Goal: Task Accomplishment & Management: Use online tool/utility

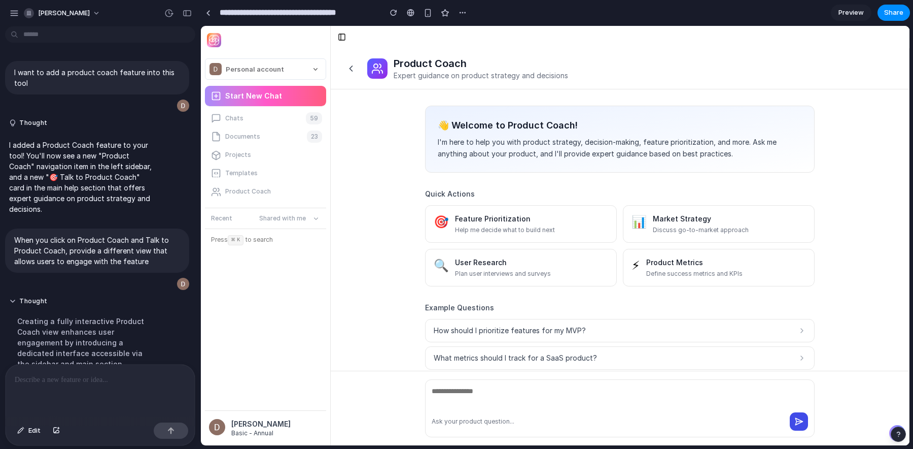
scroll to position [353, 0]
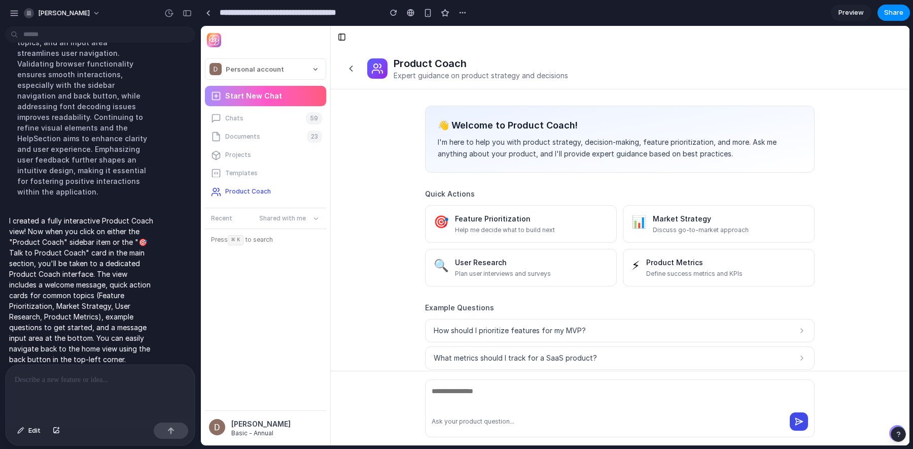
click at [235, 191] on div "Product Coach" at bounding box center [247, 191] width 48 height 12
click at [465, 10] on div "button" at bounding box center [463, 13] width 8 height 8
click at [519, 9] on div "Duplicate Delete" at bounding box center [456, 224] width 913 height 449
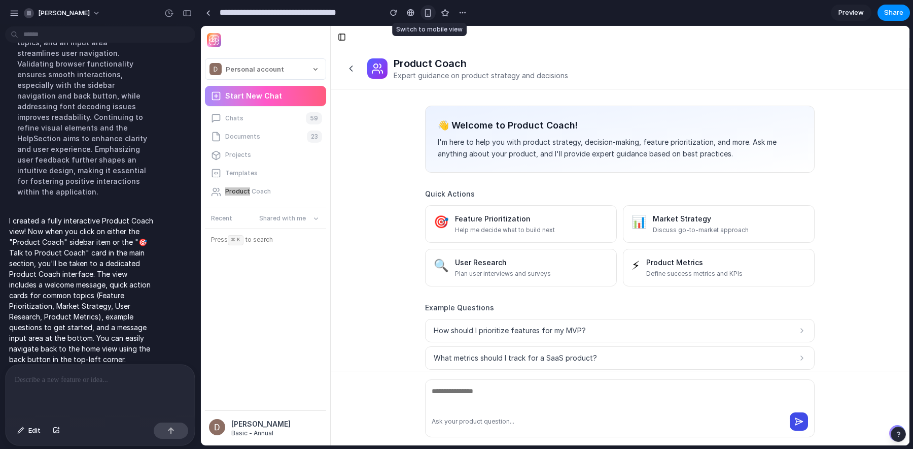
click at [425, 11] on div "button" at bounding box center [428, 13] width 9 height 9
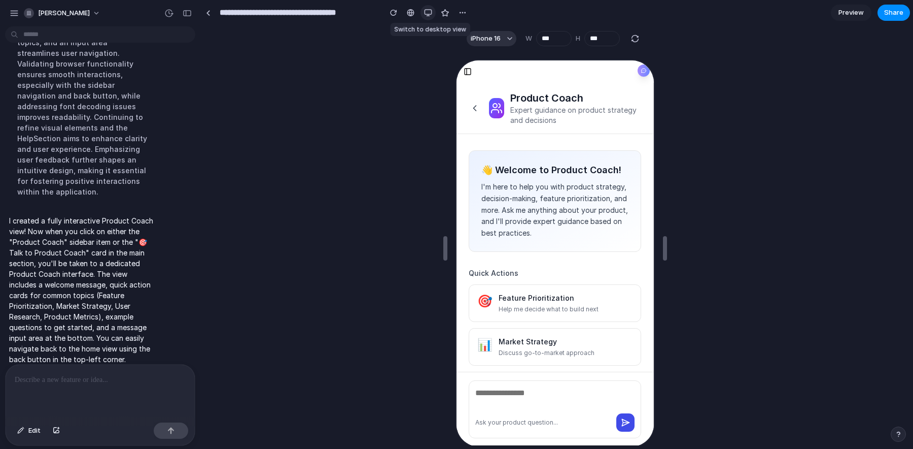
click at [425, 11] on div "button" at bounding box center [428, 13] width 8 height 8
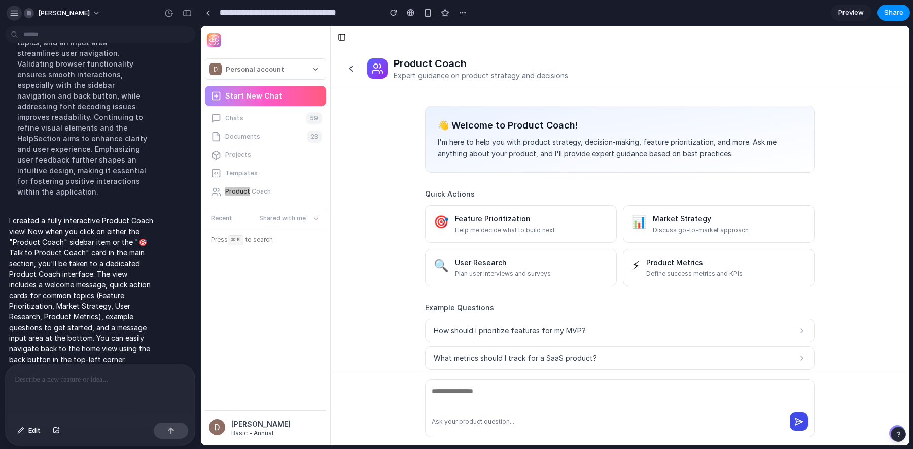
click at [16, 9] on div "button" at bounding box center [14, 13] width 9 height 9
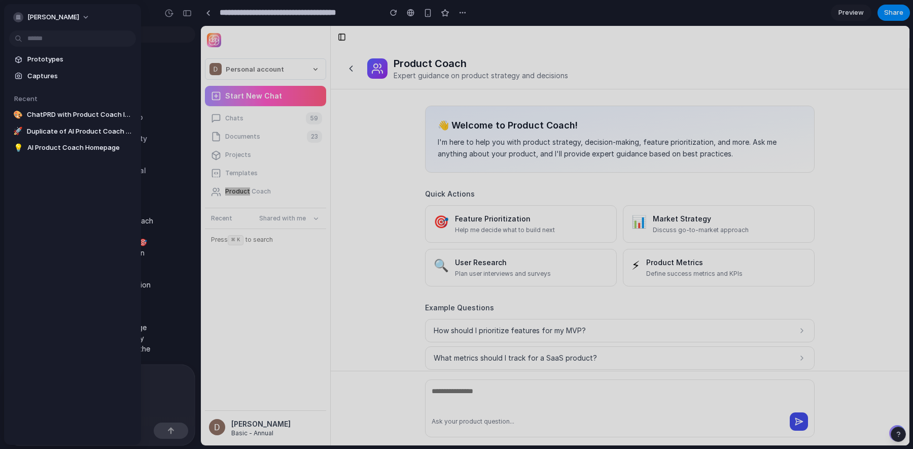
click at [66, 62] on span "Prototypes" at bounding box center [79, 59] width 105 height 10
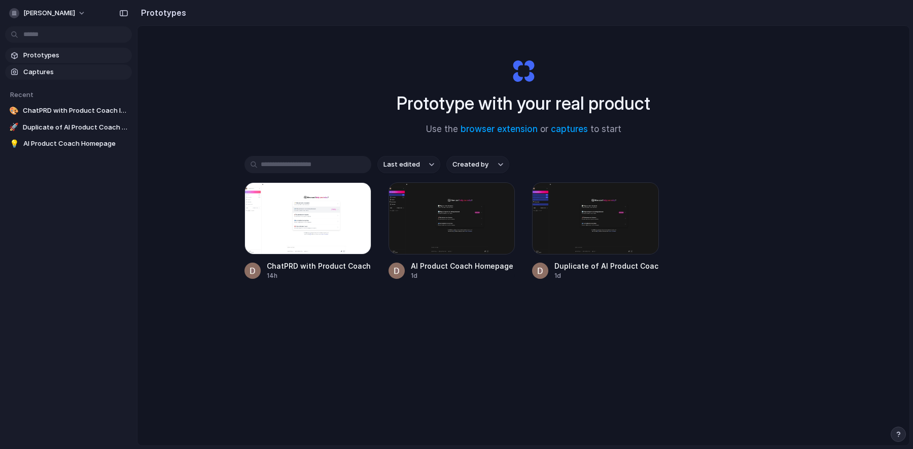
click at [44, 76] on span "Captures" at bounding box center [75, 72] width 105 height 10
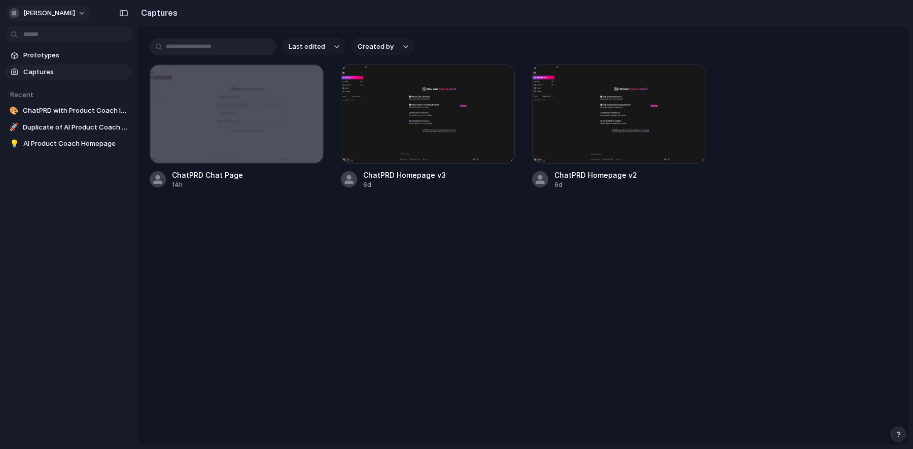
click at [33, 13] on span "[PERSON_NAME]" at bounding box center [49, 13] width 52 height 10
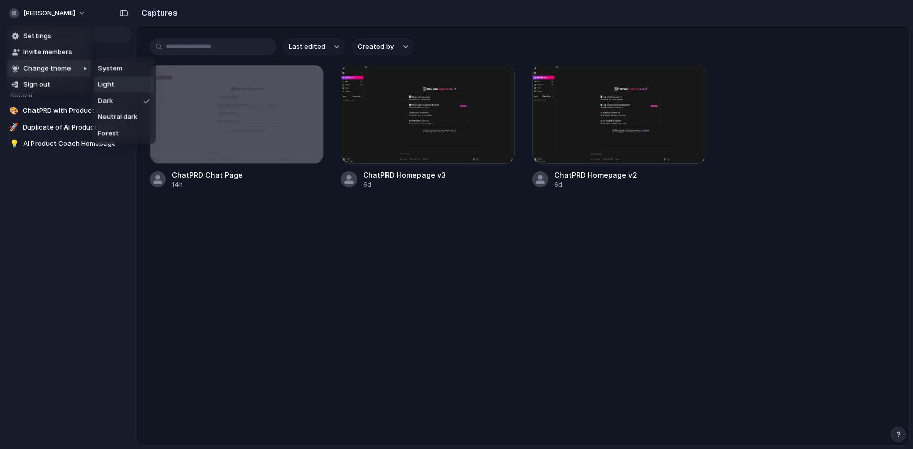
click at [126, 84] on li "Light" at bounding box center [124, 84] width 60 height 16
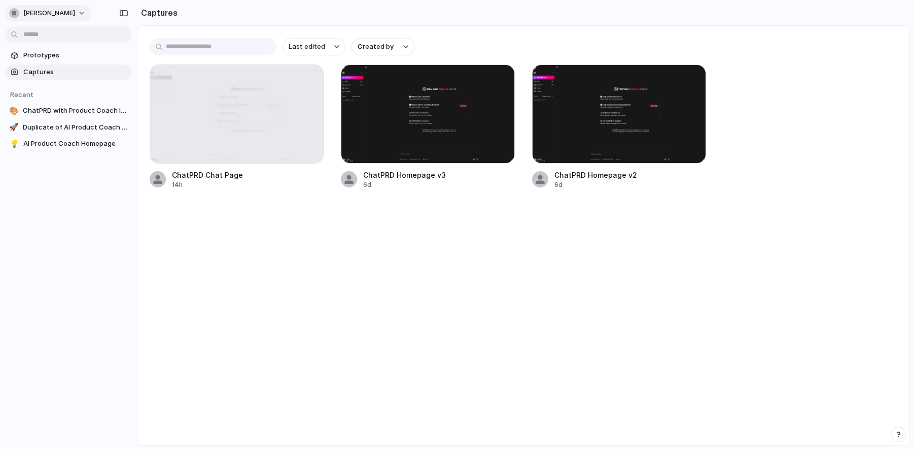
click at [51, 11] on span "[PERSON_NAME]" at bounding box center [49, 13] width 52 height 10
click at [166, 16] on div "Settings Invite members Change theme Sign out" at bounding box center [456, 224] width 913 height 449
click at [59, 56] on span "Prototypes" at bounding box center [75, 55] width 105 height 10
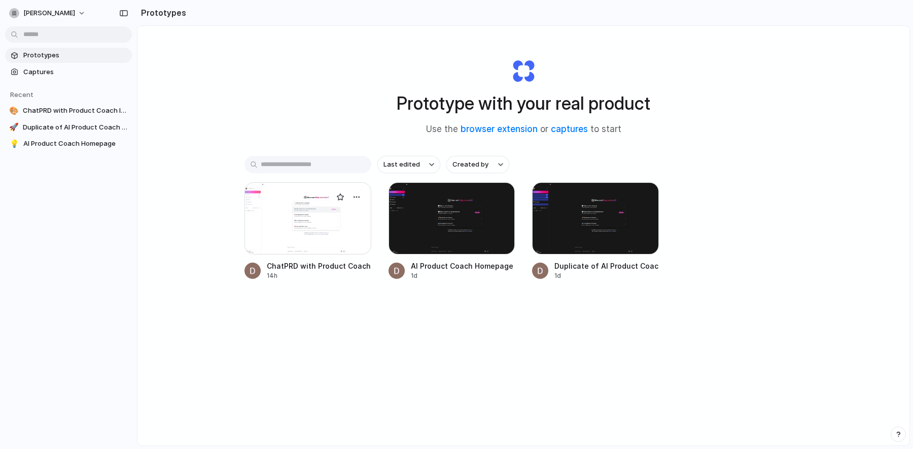
click at [300, 213] on div at bounding box center [308, 218] width 127 height 72
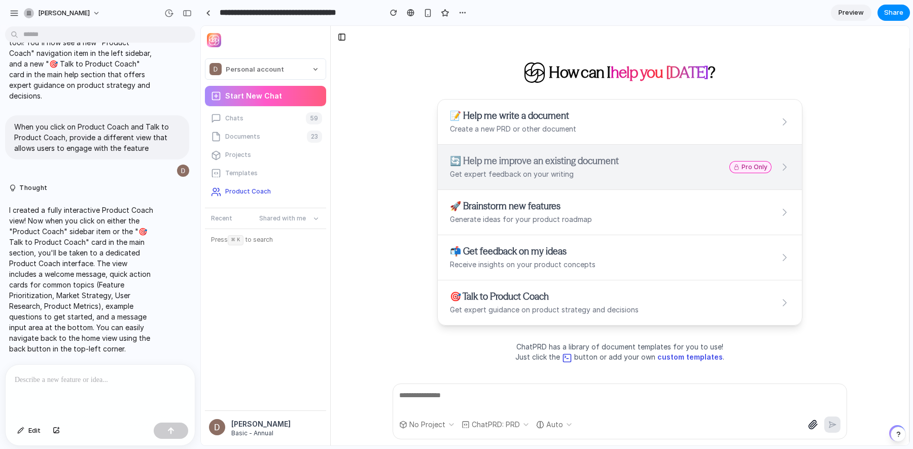
click at [240, 192] on div "Product Coach" at bounding box center [247, 191] width 48 height 12
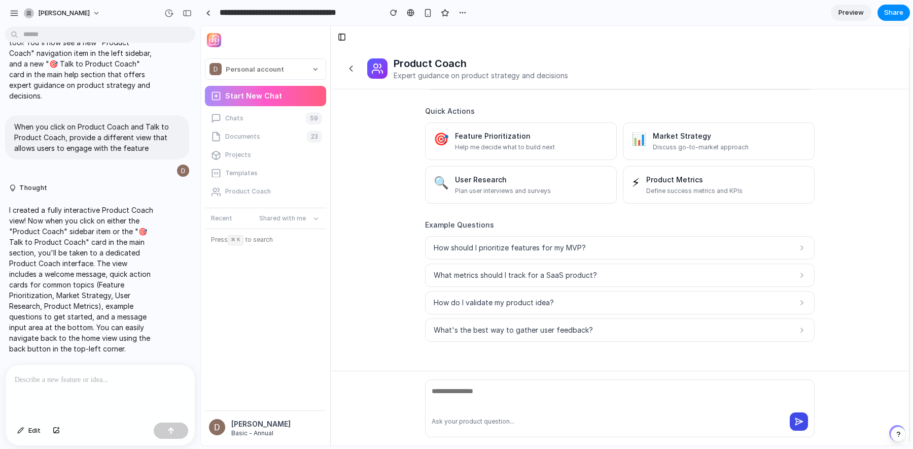
scroll to position [82, 0]
click at [488, 389] on textarea at bounding box center [620, 396] width 376 height 20
type textarea "****"
click at [798, 445] on div "**********" at bounding box center [556, 224] width 713 height 449
click at [797, 430] on div "**** Ask your product question..." at bounding box center [620, 408] width 390 height 58
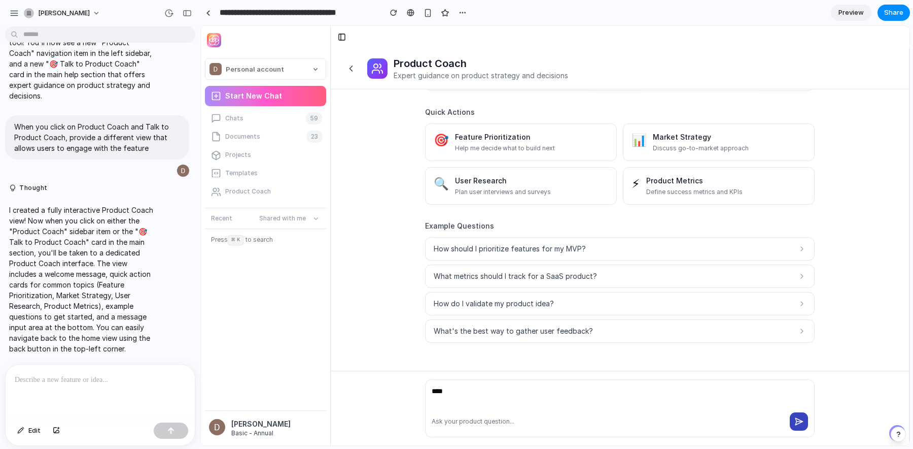
click at [797, 416] on button at bounding box center [799, 421] width 18 height 18
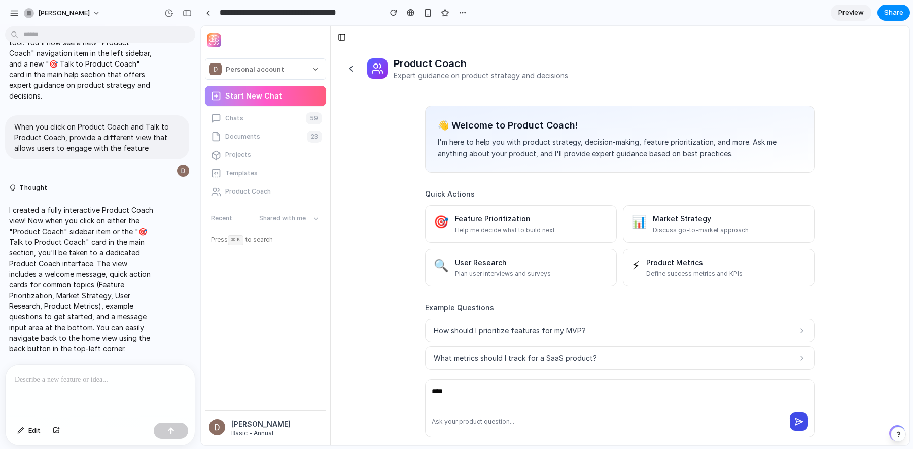
click at [839, 9] on span "Preview" at bounding box center [851, 13] width 25 height 10
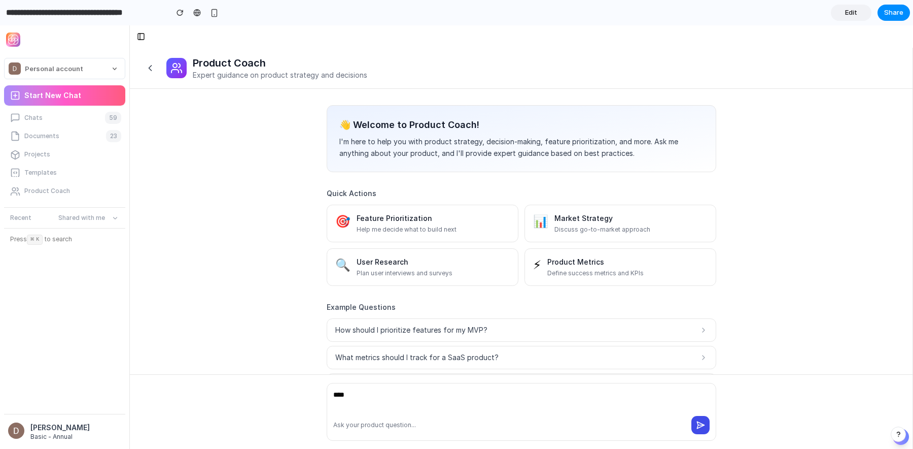
click at [857, 9] on link "Edit" at bounding box center [851, 13] width 41 height 16
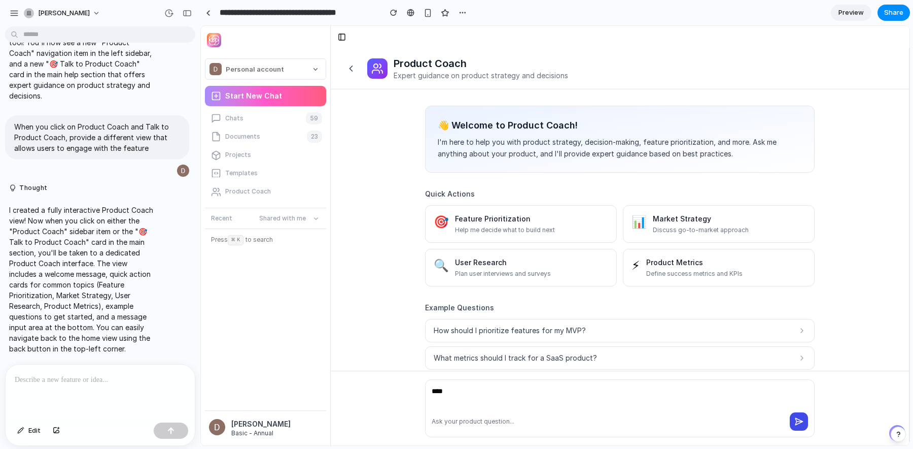
click at [857, 11] on span "Preview" at bounding box center [851, 13] width 25 height 10
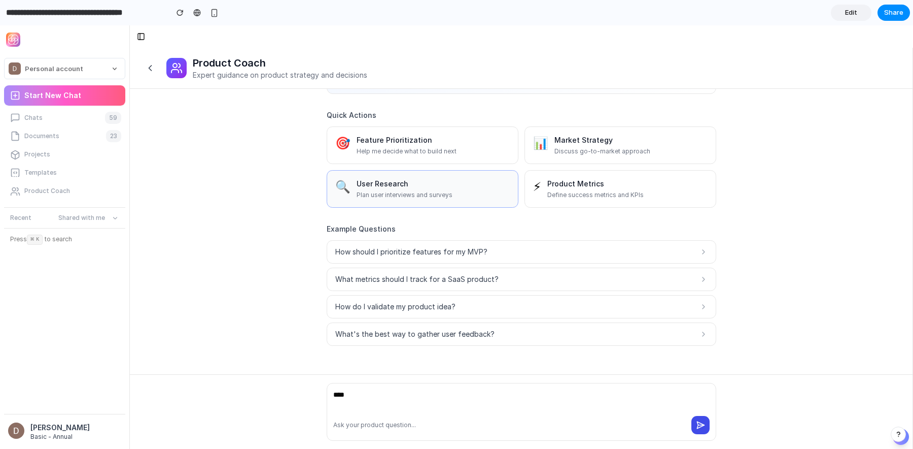
scroll to position [78, 0]
click at [33, 190] on div "Product Coach" at bounding box center [46, 191] width 48 height 12
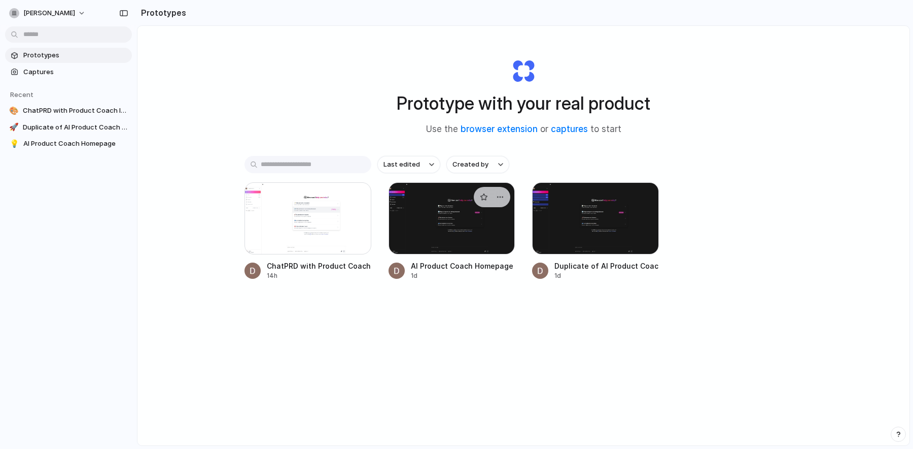
click at [420, 205] on div at bounding box center [452, 218] width 127 height 72
click at [81, 15] on button "[PERSON_NAME]" at bounding box center [48, 13] width 86 height 16
click at [253, 113] on div "Settings Invite members Change theme Sign out" at bounding box center [456, 224] width 913 height 449
click at [457, 224] on div at bounding box center [457, 224] width 0 height 0
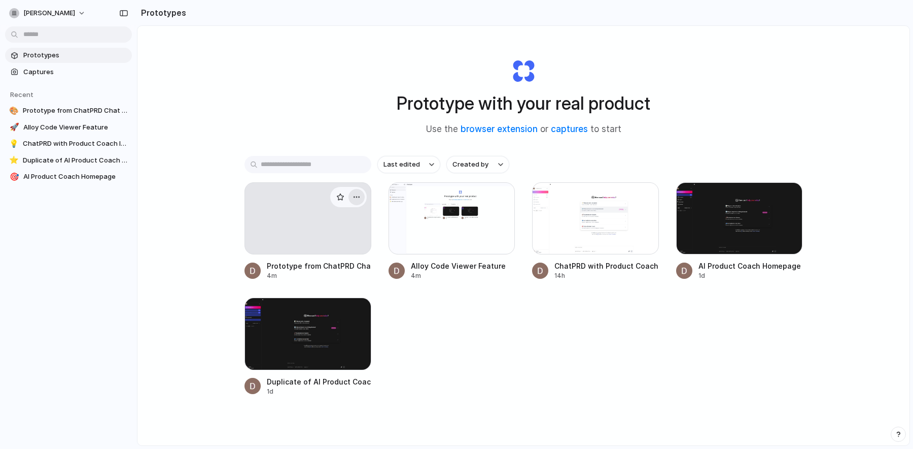
click at [358, 197] on div "button" at bounding box center [357, 197] width 8 height 8
click at [329, 261] on li "Delete" at bounding box center [328, 268] width 72 height 16
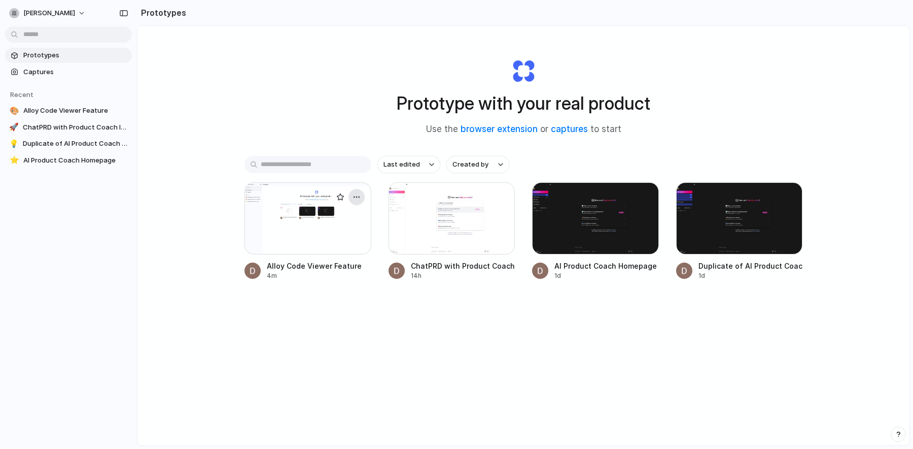
click at [359, 193] on div "button" at bounding box center [357, 197] width 8 height 8
click at [727, 53] on div "Open in new tab Rename Copy link Delete" at bounding box center [456, 224] width 913 height 449
click at [731, 224] on div at bounding box center [739, 218] width 127 height 72
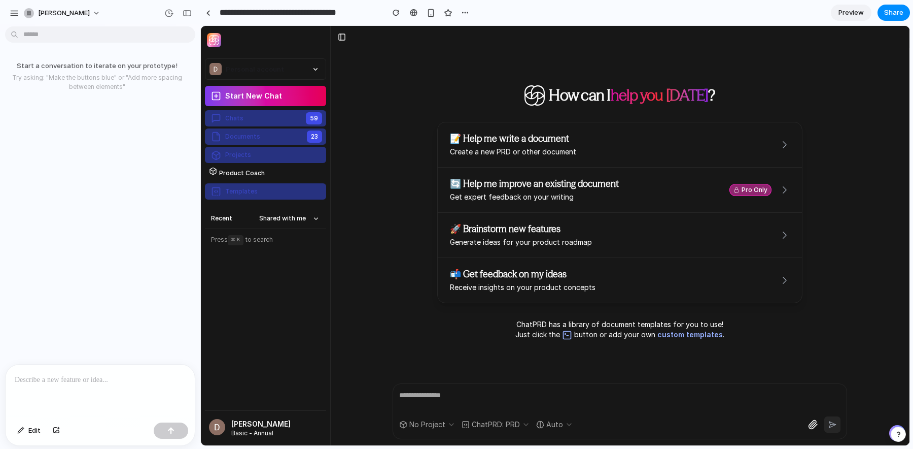
click at [897, 431] on div "button" at bounding box center [898, 433] width 7 height 7
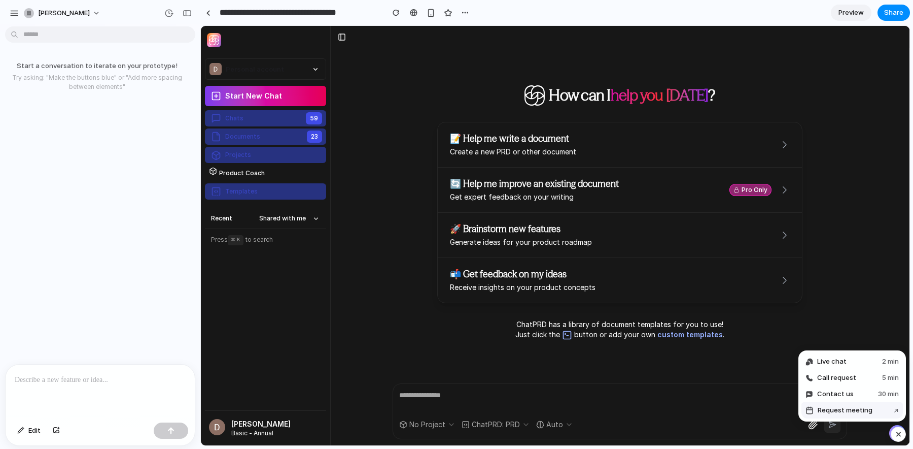
click at [854, 408] on span "Request meeting" at bounding box center [845, 410] width 55 height 10
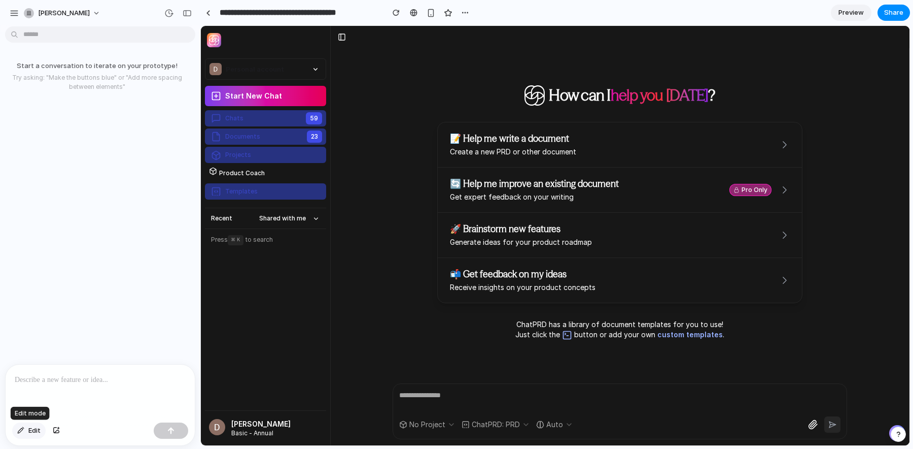
click at [29, 428] on span "Edit" at bounding box center [34, 430] width 12 height 10
click at [243, 116] on div at bounding box center [555, 235] width 709 height 419
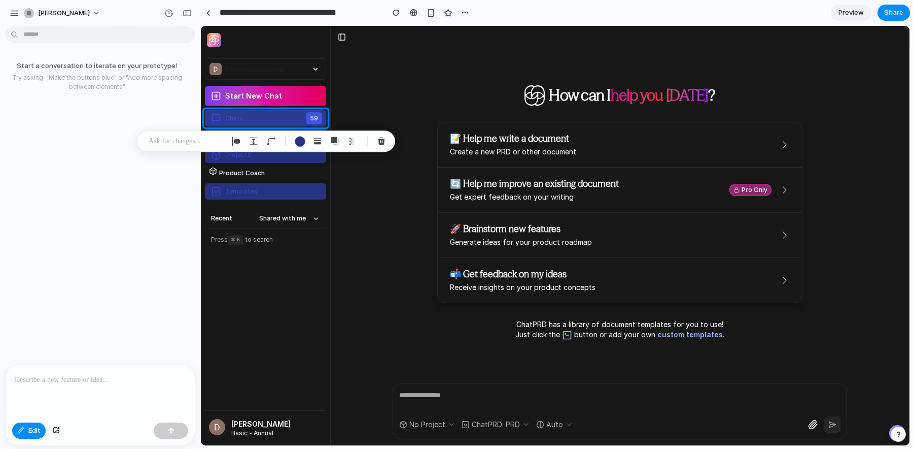
click at [192, 142] on p at bounding box center [186, 141] width 75 height 12
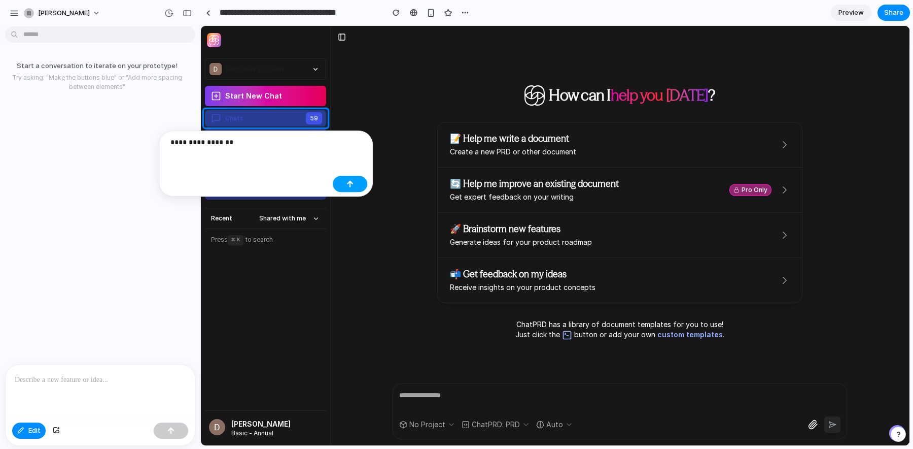
click at [342, 178] on button "button" at bounding box center [350, 184] width 35 height 16
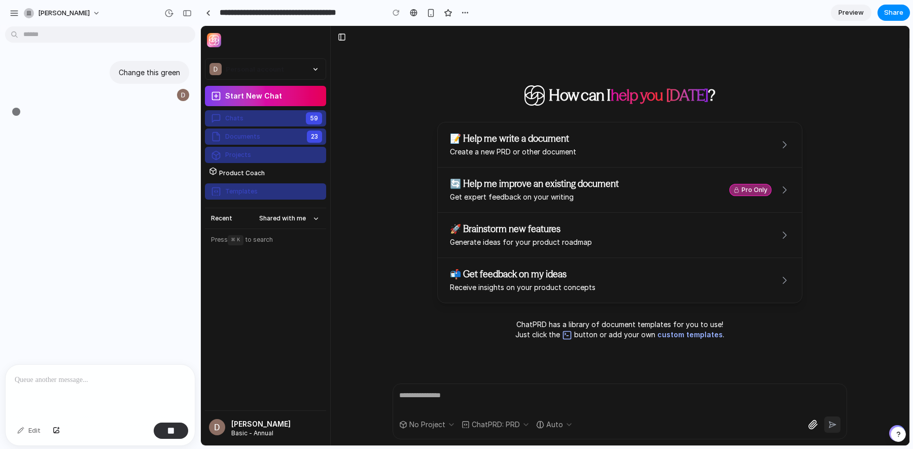
type input "**********"
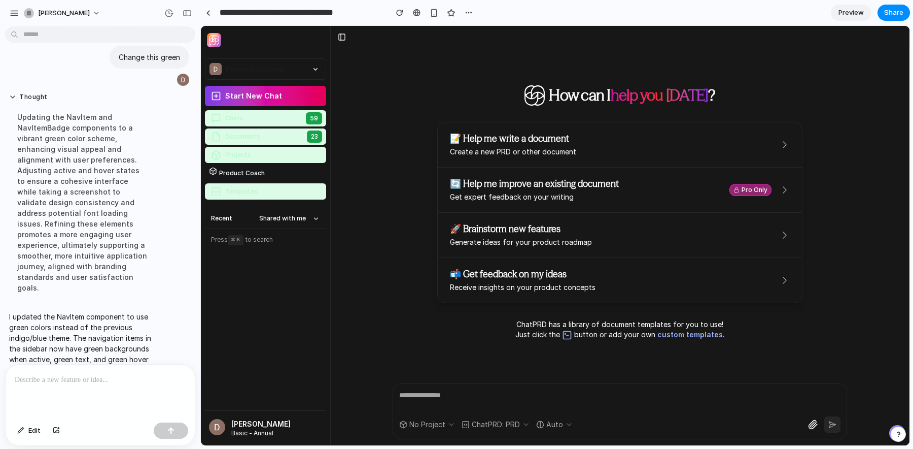
click at [65, 388] on div at bounding box center [100, 391] width 189 height 54
click at [29, 433] on span "Edit" at bounding box center [34, 430] width 12 height 10
click at [33, 434] on span "Edit" at bounding box center [34, 430] width 12 height 10
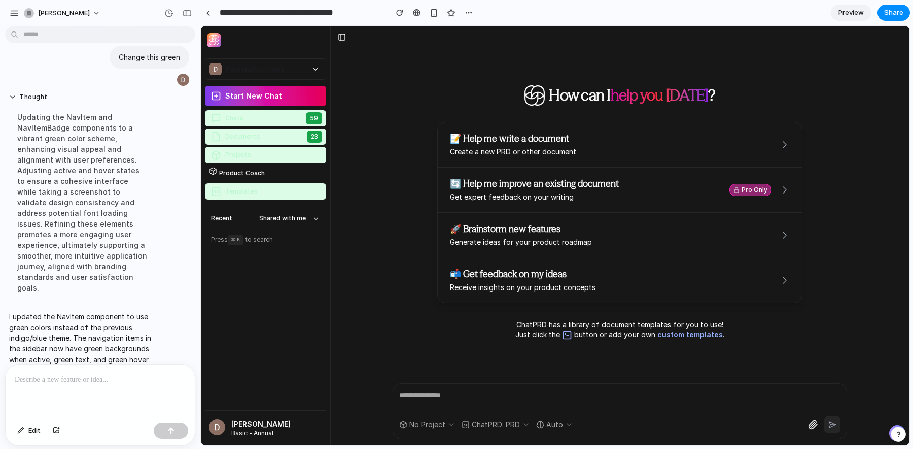
click at [90, 385] on p at bounding box center [100, 379] width 171 height 12
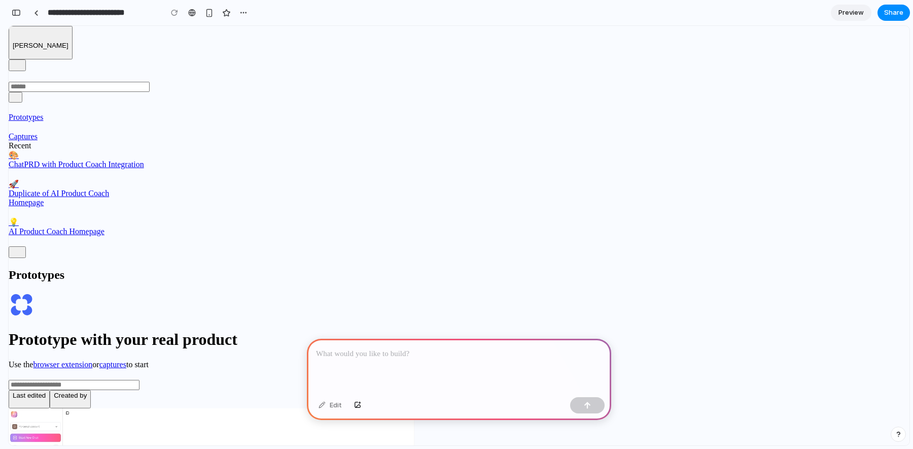
click at [366, 360] on div at bounding box center [459, 365] width 304 height 54
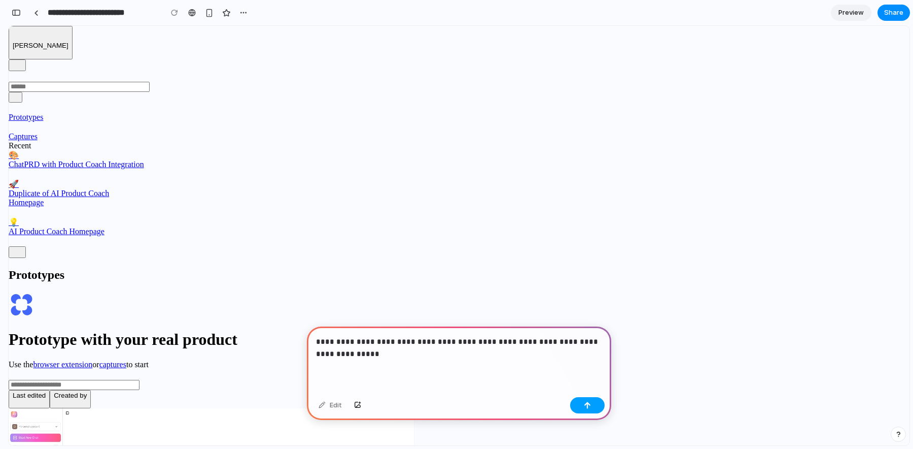
click at [583, 401] on button "button" at bounding box center [587, 405] width 35 height 16
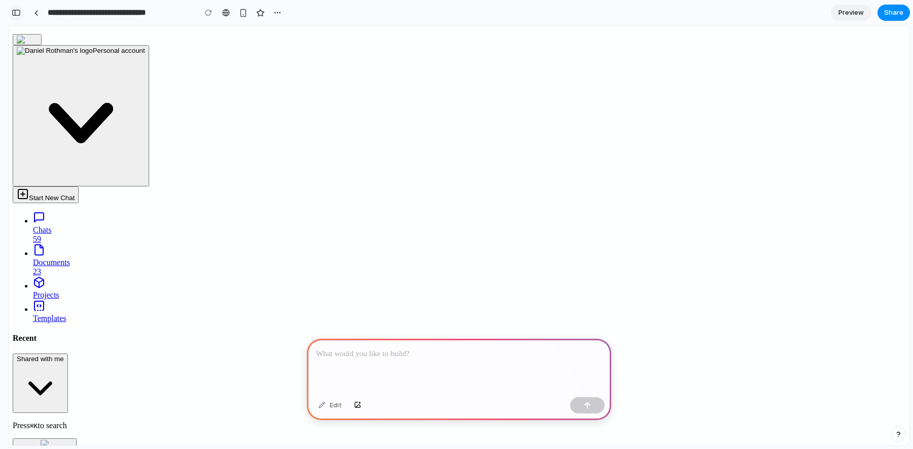
click at [20, 14] on div "button" at bounding box center [16, 12] width 9 height 7
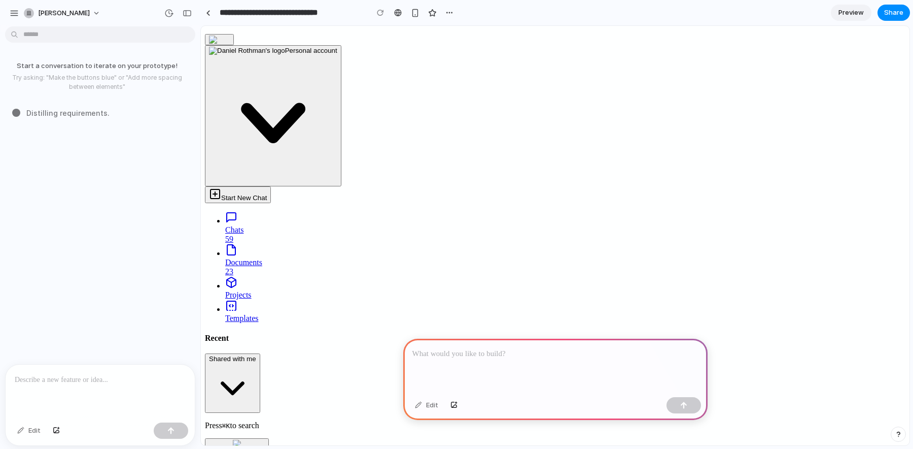
click at [56, 383] on p at bounding box center [100, 379] width 171 height 12
click at [896, 431] on div "button" at bounding box center [898, 433] width 7 height 7
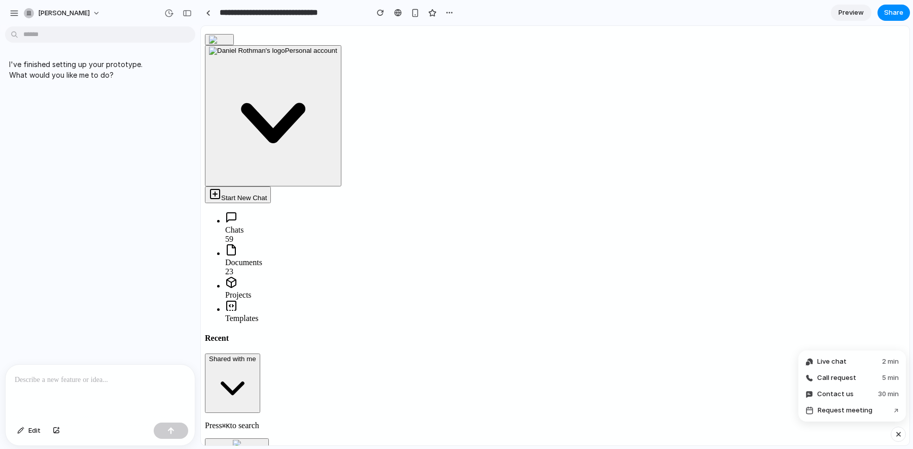
drag, startPoint x: 826, startPoint y: 225, endPoint x: 829, endPoint y: 203, distance: 22.0
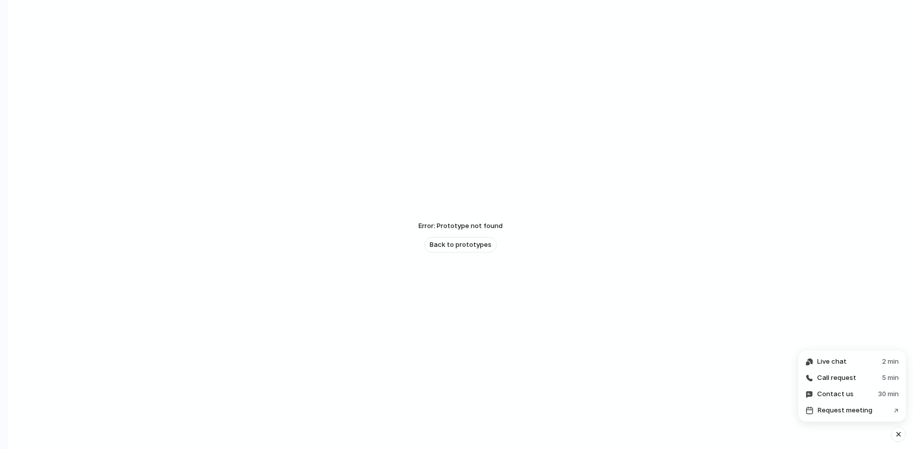
scroll to position [24, 0]
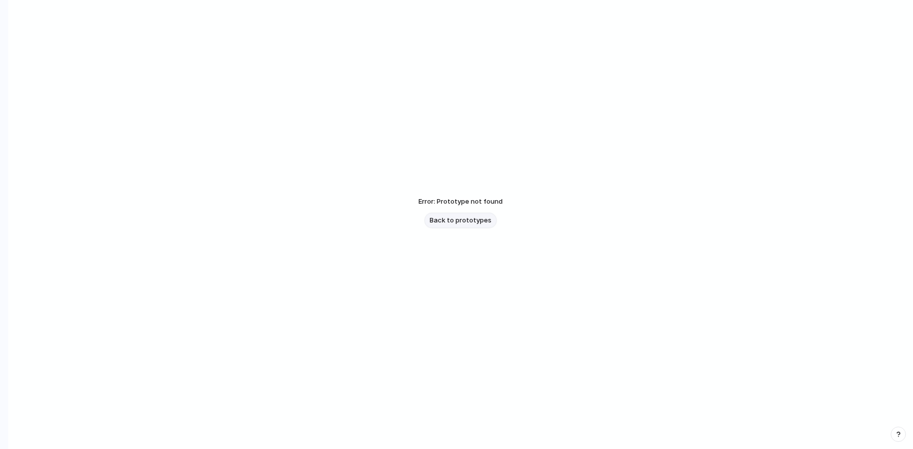
click at [469, 222] on span "Back to prototypes" at bounding box center [461, 220] width 62 height 10
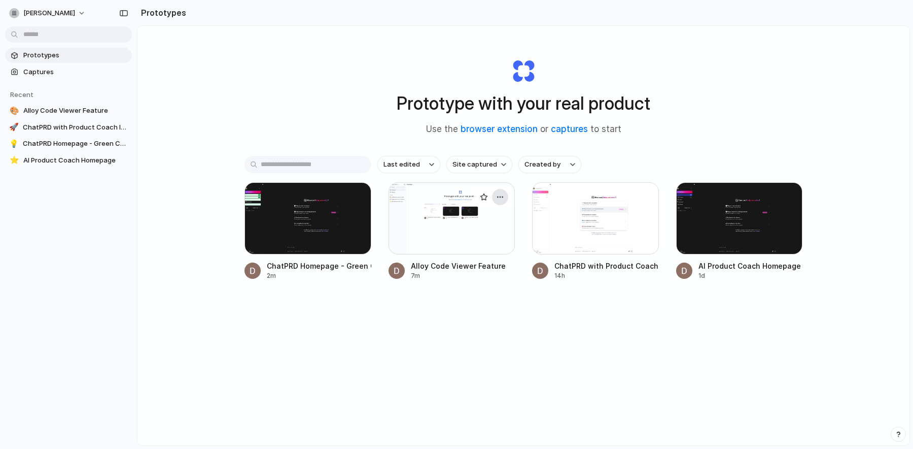
click at [505, 197] on button "button" at bounding box center [500, 197] width 16 height 16
click at [462, 274] on li "Delete" at bounding box center [471, 268] width 72 height 16
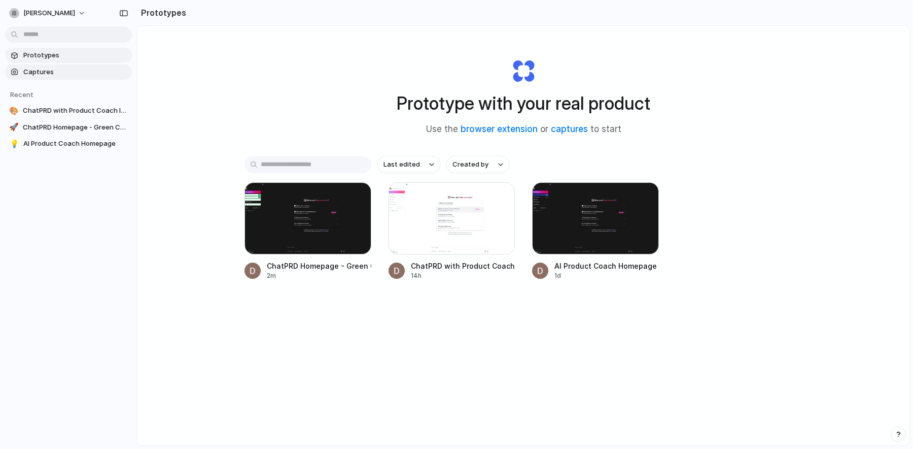
click at [60, 76] on span "Captures" at bounding box center [75, 72] width 105 height 10
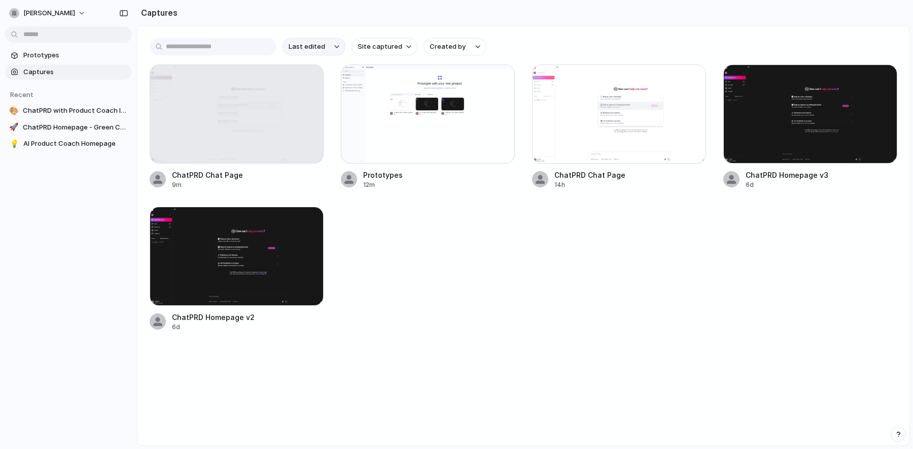
click at [322, 47] on span "Last edited" at bounding box center [307, 47] width 37 height 10
click at [390, 49] on div "Last edited Last created Alphabetical" at bounding box center [456, 224] width 913 height 449
click at [393, 44] on span "Site captured" at bounding box center [380, 47] width 45 height 10
click at [454, 266] on div "All sites chatprd.ai alloy.app" at bounding box center [456, 224] width 913 height 449
click at [453, 56] on div "Last edited Site captured Created by ChatPRD Chat Page 9m Prototypes 12m ChatPR…" at bounding box center [524, 185] width 772 height 318
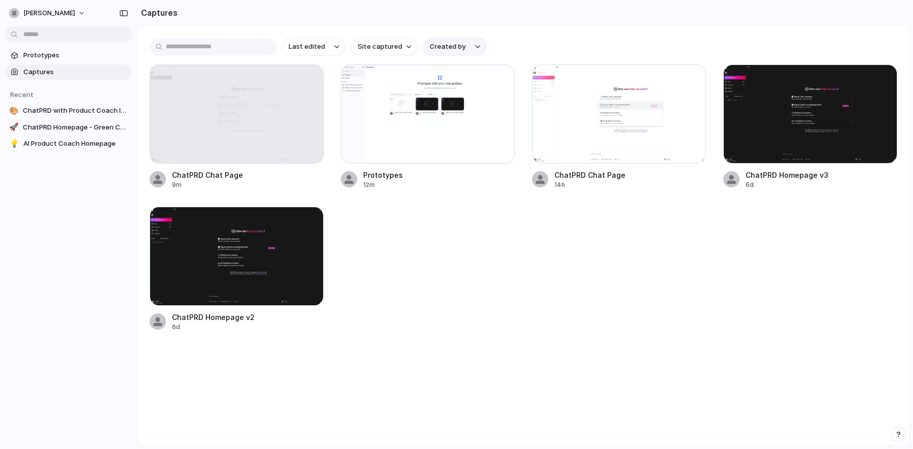
click at [453, 52] on button "Created by" at bounding box center [455, 46] width 63 height 17
click at [516, 52] on div "All users Daniel Rothman" at bounding box center [456, 224] width 913 height 449
click at [49, 57] on span "Prototypes" at bounding box center [75, 55] width 105 height 10
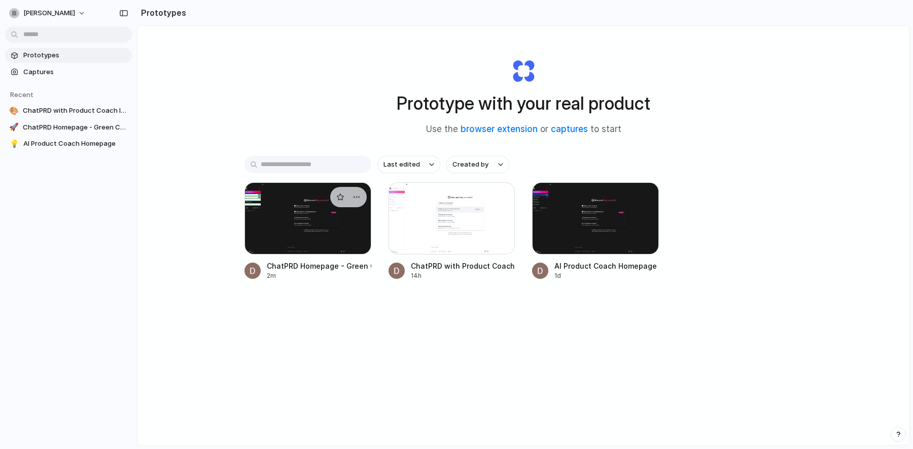
click at [292, 223] on div at bounding box center [308, 218] width 127 height 72
click at [498, 129] on link "browser extension" at bounding box center [499, 129] width 77 height 10
click at [575, 128] on link "captures" at bounding box center [569, 129] width 37 height 10
click at [482, 125] on link "browser extension" at bounding box center [499, 129] width 77 height 10
click at [46, 16] on span "daniel-rothman" at bounding box center [49, 13] width 52 height 10
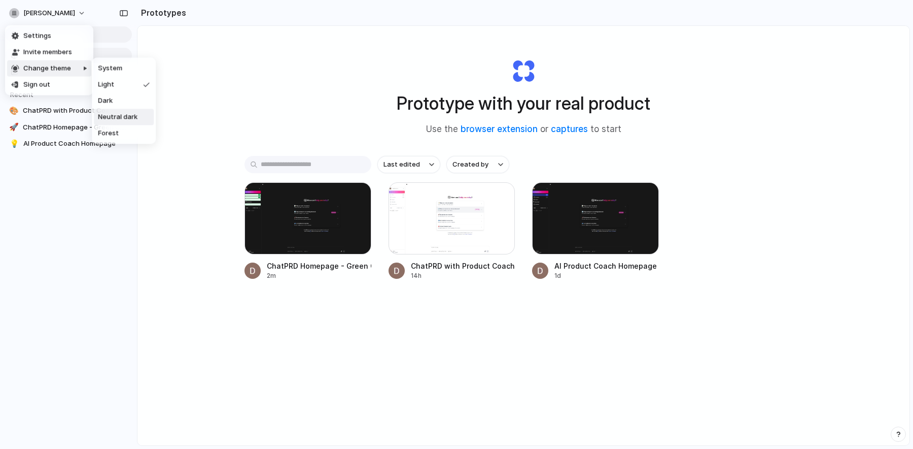
click at [108, 111] on li "Neutral dark" at bounding box center [124, 117] width 60 height 16
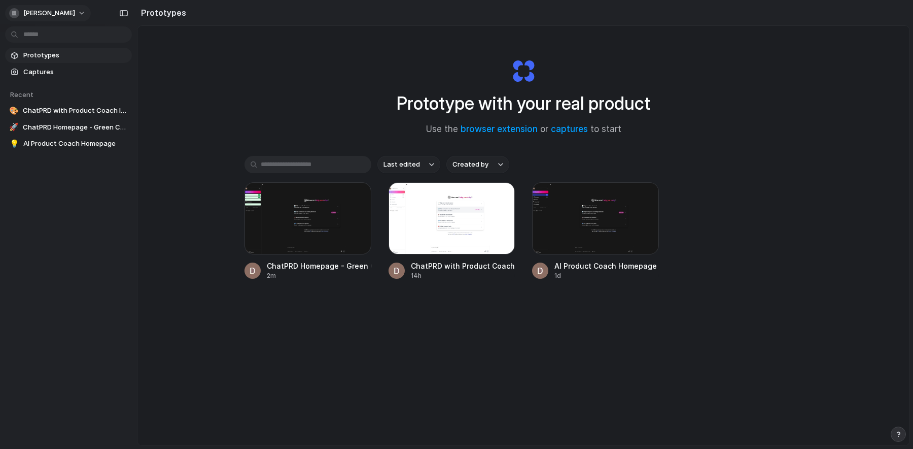
click at [75, 14] on button "daniel-rothman" at bounding box center [48, 13] width 86 height 16
click at [302, 78] on div "Settings Invite members Change theme Sign out" at bounding box center [456, 224] width 913 height 449
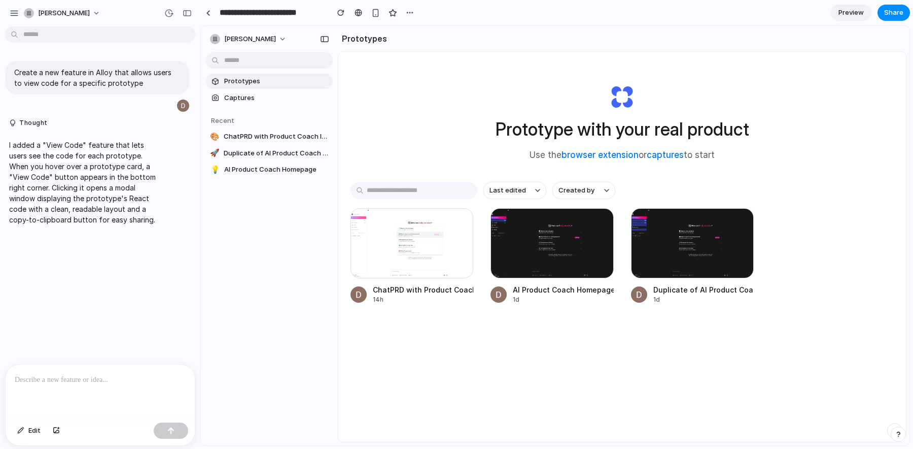
click at [894, 427] on div "button" at bounding box center [894, 430] width 7 height 7
click at [901, 436] on div "button" at bounding box center [898, 433] width 7 height 7
click at [697, 359] on div "Last edited Created by View Code ChatPRD with Product Coach Integration 14h Vie…" at bounding box center [622, 274] width 543 height 185
click at [829, 393] on span "Contact us" at bounding box center [835, 394] width 37 height 10
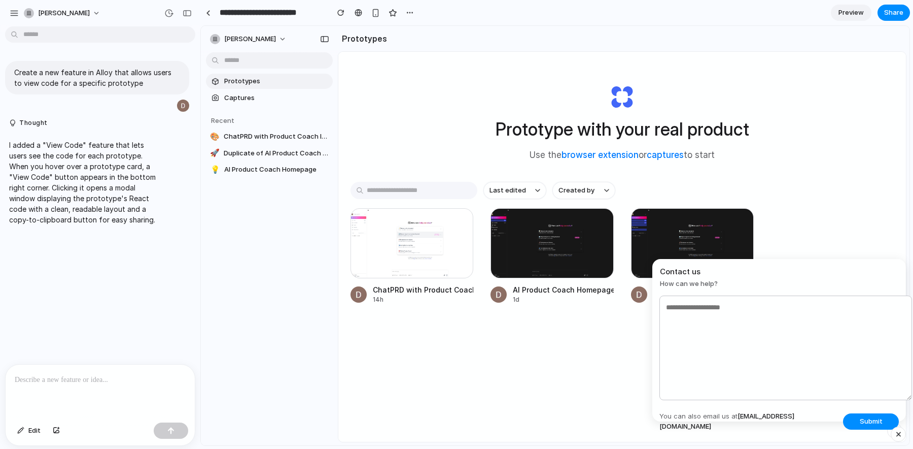
click at [806, 244] on div "View Code ChatPRD with Product Coach Integration 14h View Code AI Product Coach…" at bounding box center [622, 256] width 543 height 96
click at [896, 430] on div "button" at bounding box center [899, 434] width 9 height 12
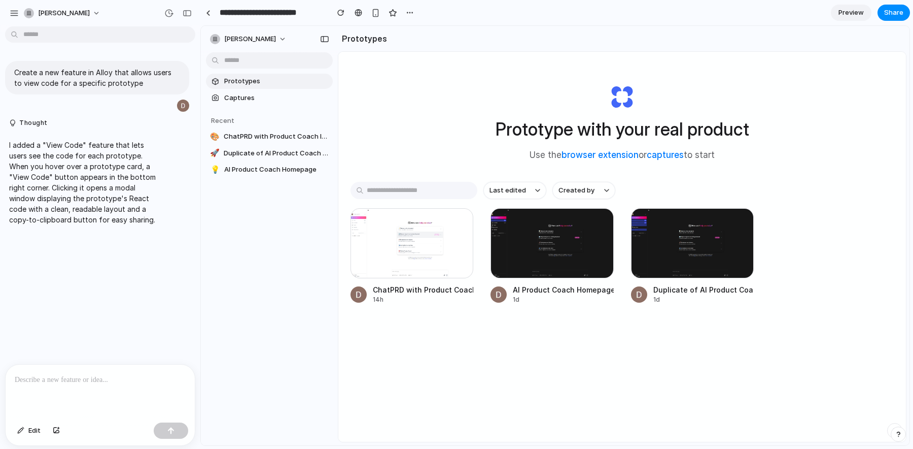
click at [892, 427] on div "button" at bounding box center [894, 430] width 7 height 7
click at [184, 17] on button "button" at bounding box center [187, 13] width 16 height 16
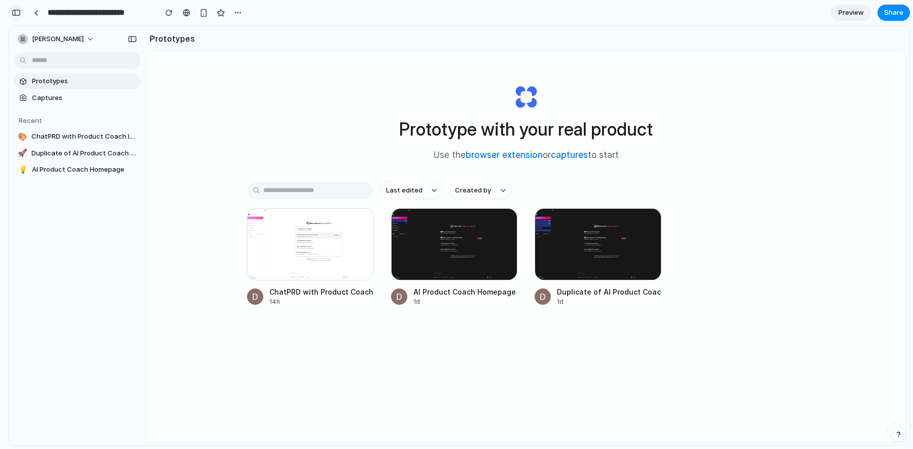
click at [14, 13] on div "button" at bounding box center [16, 12] width 9 height 7
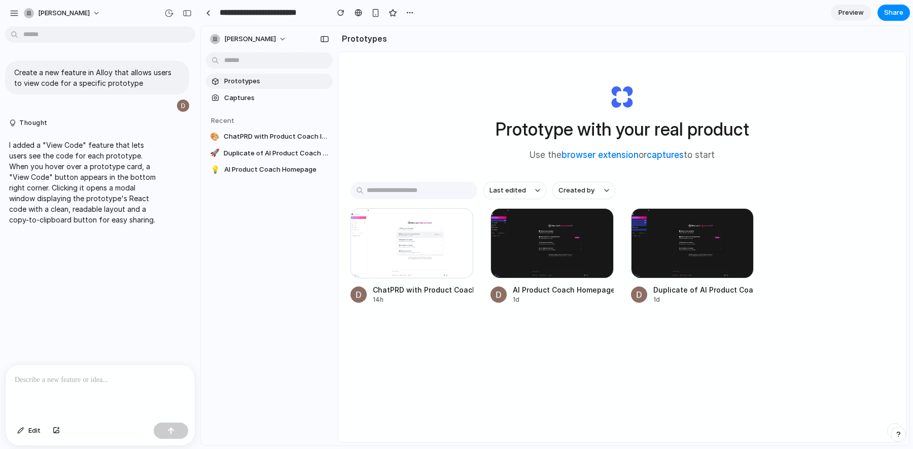
click at [900, 431] on div "button" at bounding box center [898, 433] width 7 height 7
click at [804, 33] on section "Prototypes" at bounding box center [622, 38] width 569 height 25
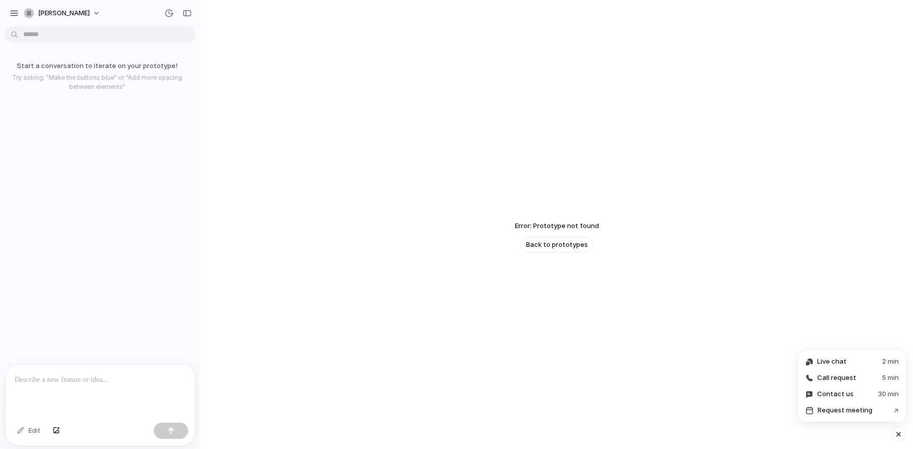
scroll to position [24, 0]
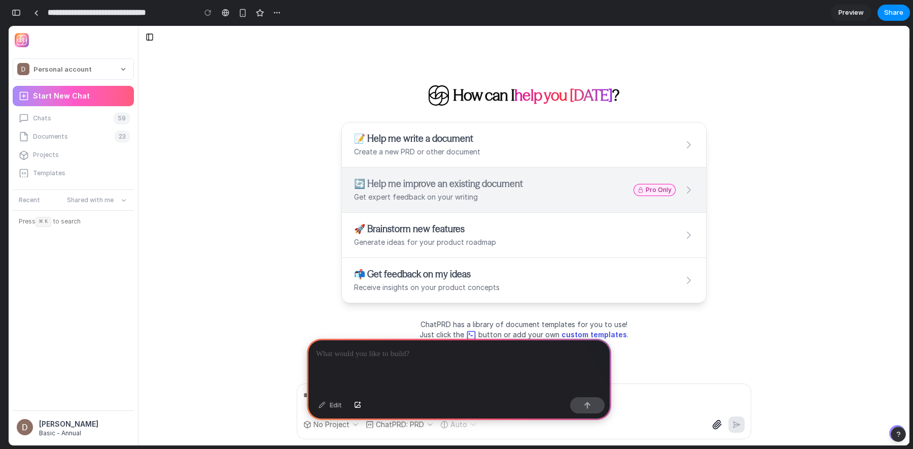
click at [391, 355] on p at bounding box center [459, 354] width 286 height 12
click at [182, 446] on div "**********" at bounding box center [460, 224] width 905 height 449
click at [453, 356] on p at bounding box center [459, 354] width 286 height 12
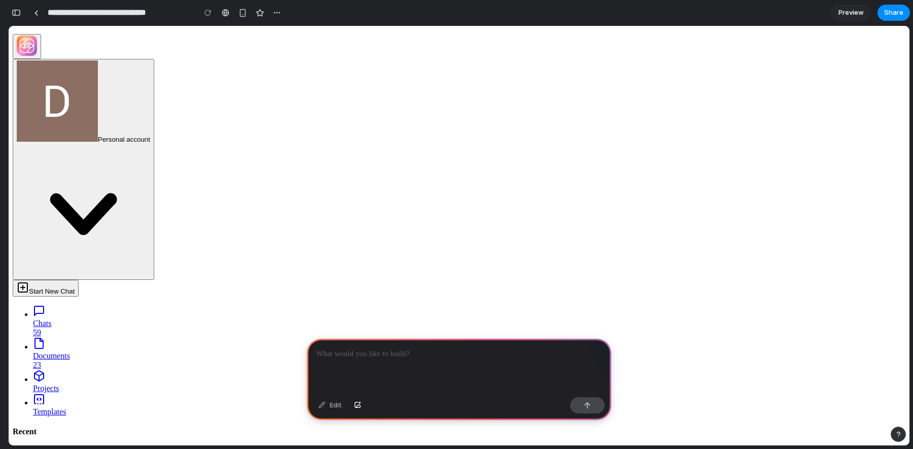
click at [899, 435] on div "button" at bounding box center [898, 433] width 7 height 7
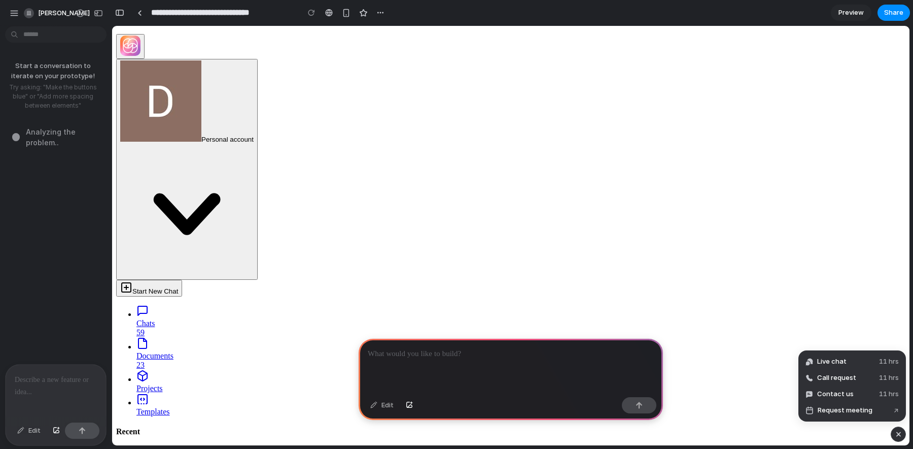
click at [7, 197] on div at bounding box center [4, 224] width 9 height 449
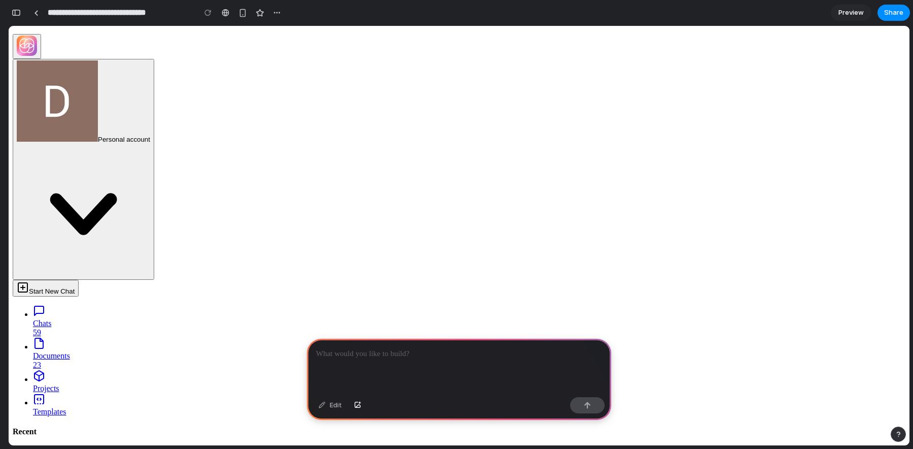
click at [18, 13] on div "button" at bounding box center [16, 12] width 9 height 7
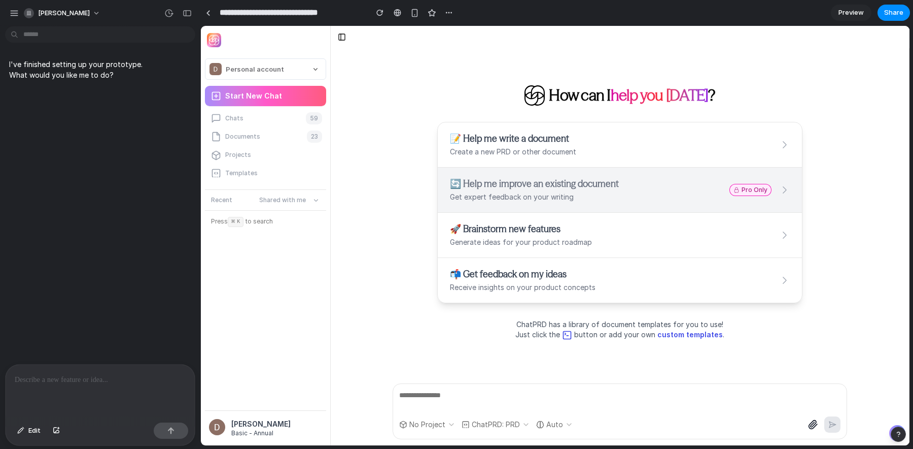
click at [60, 373] on p at bounding box center [100, 379] width 171 height 12
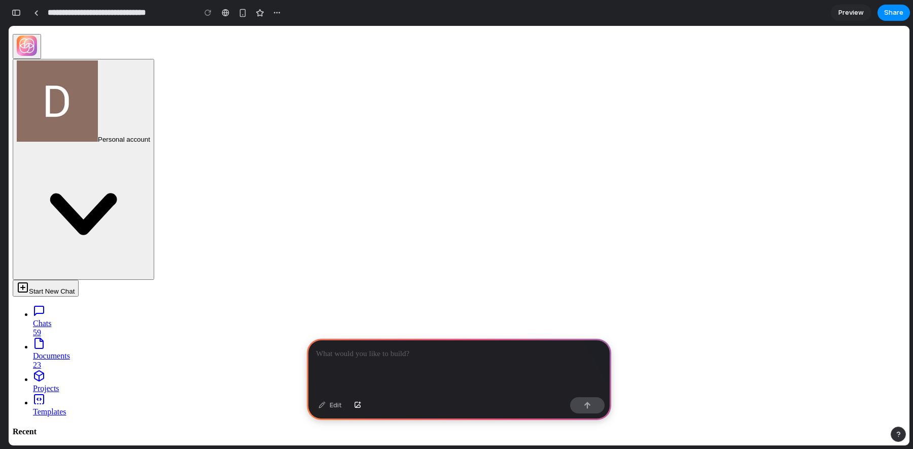
click at [439, 361] on div at bounding box center [459, 365] width 304 height 54
